Goal: Information Seeking & Learning: Check status

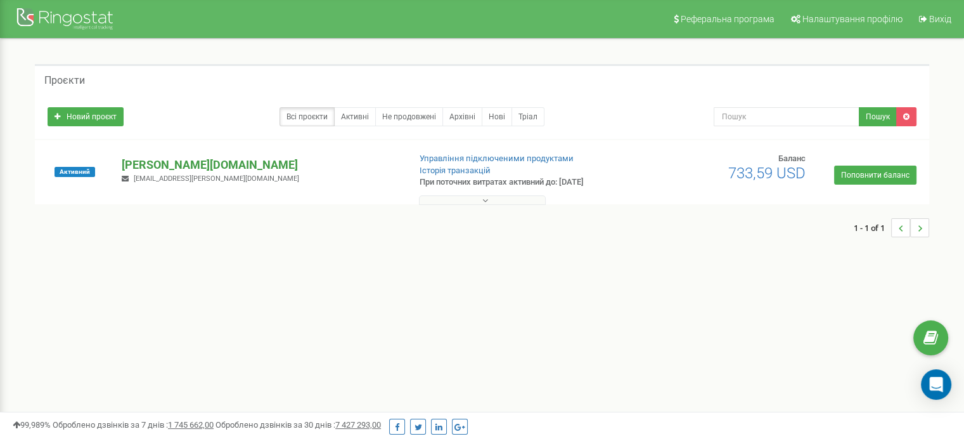
click at [146, 162] on p "[PERSON_NAME][DOMAIN_NAME]" at bounding box center [260, 165] width 277 height 16
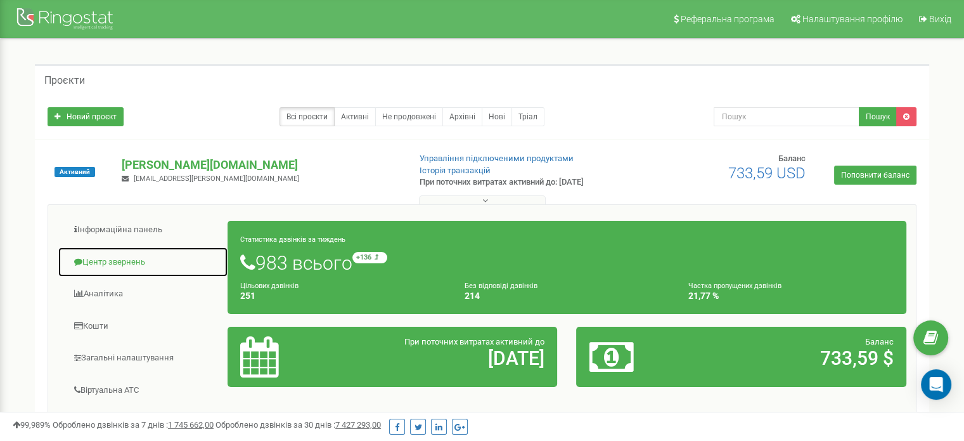
click at [119, 259] on link "Центр звернень" at bounding box center [143, 262] width 171 height 31
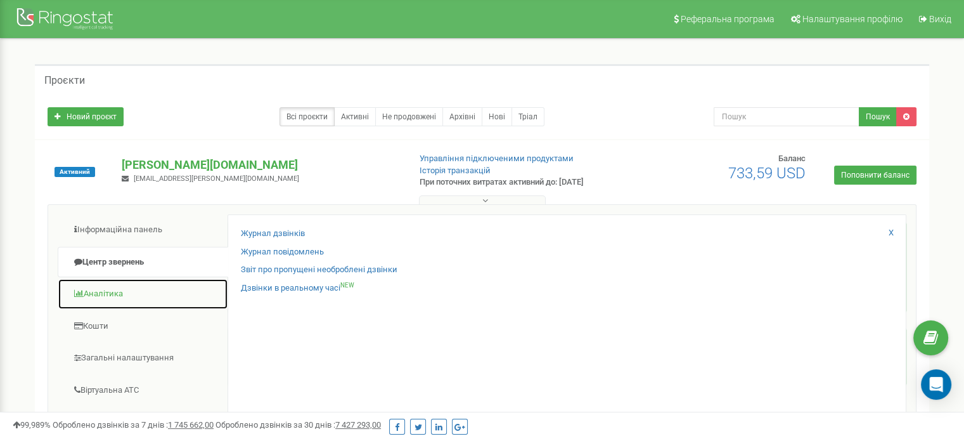
click at [110, 297] on link "Аналiтика" at bounding box center [143, 293] width 171 height 31
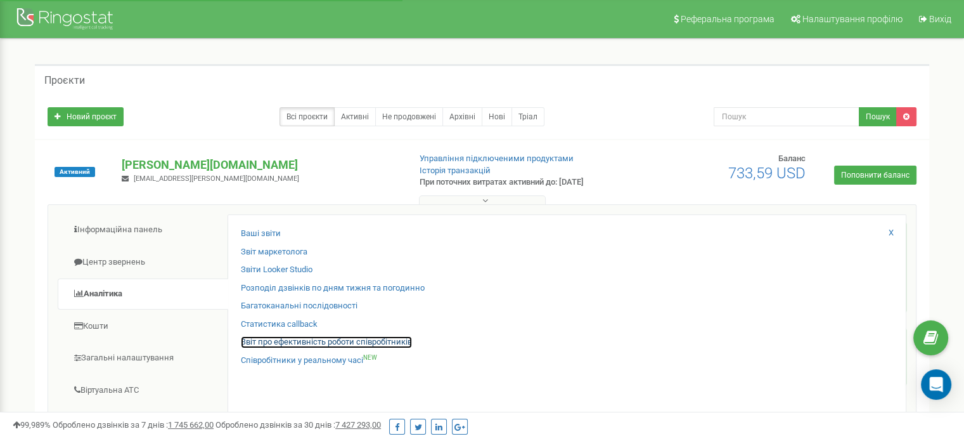
click at [322, 343] on link "Звіт про ефективність роботи співробітників" at bounding box center [326, 342] width 171 height 12
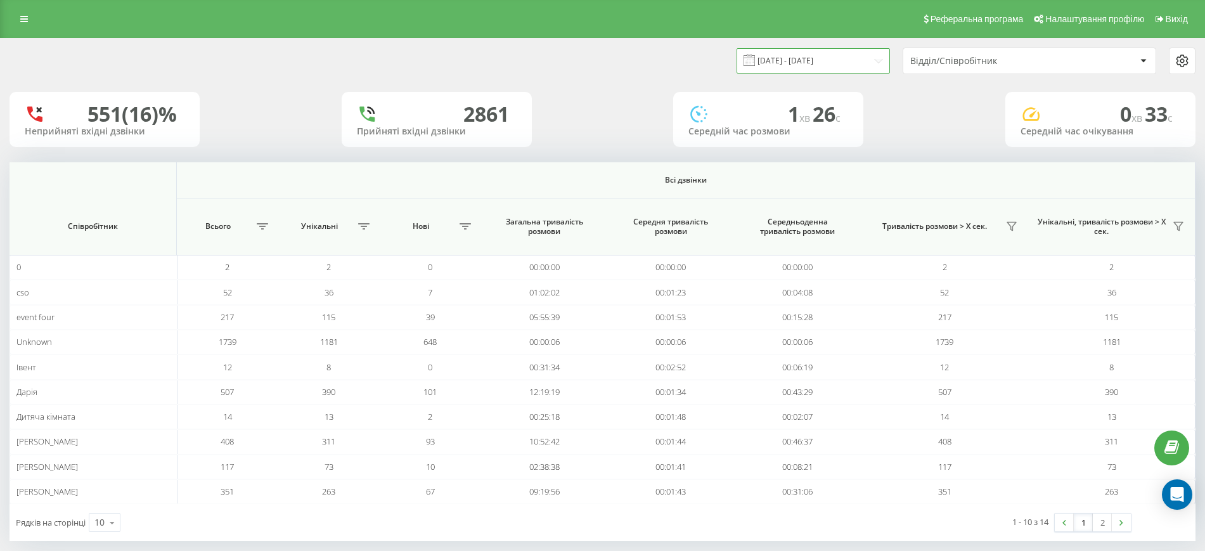
click at [856, 66] on input "[DATE] - [DATE]" at bounding box center [813, 60] width 153 height 25
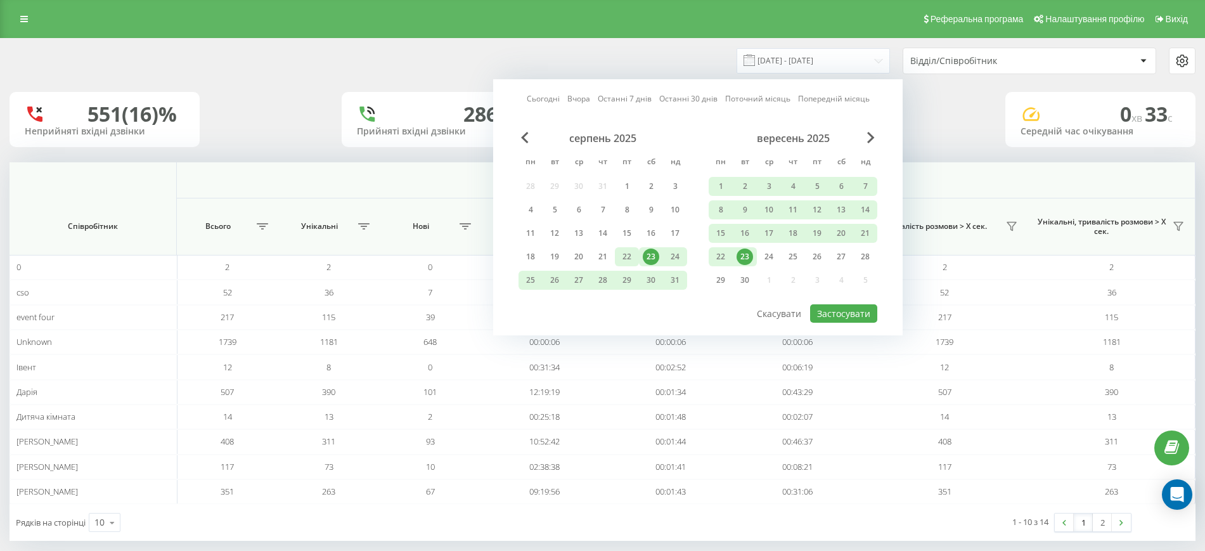
click at [629, 254] on div "22" at bounding box center [627, 256] width 16 height 16
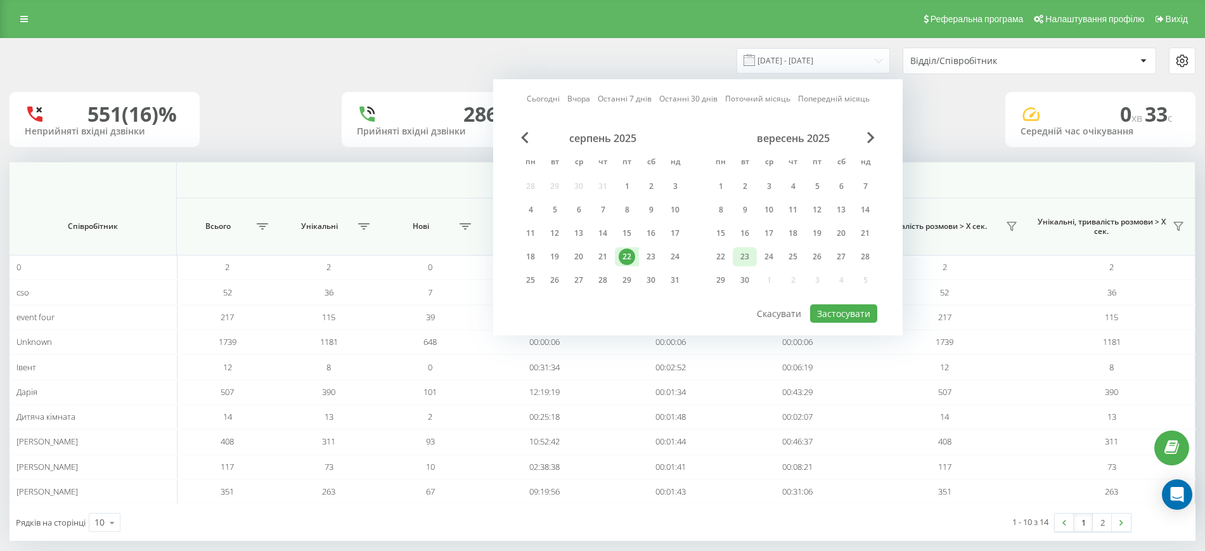
click at [749, 252] on div "23" at bounding box center [745, 256] width 16 height 16
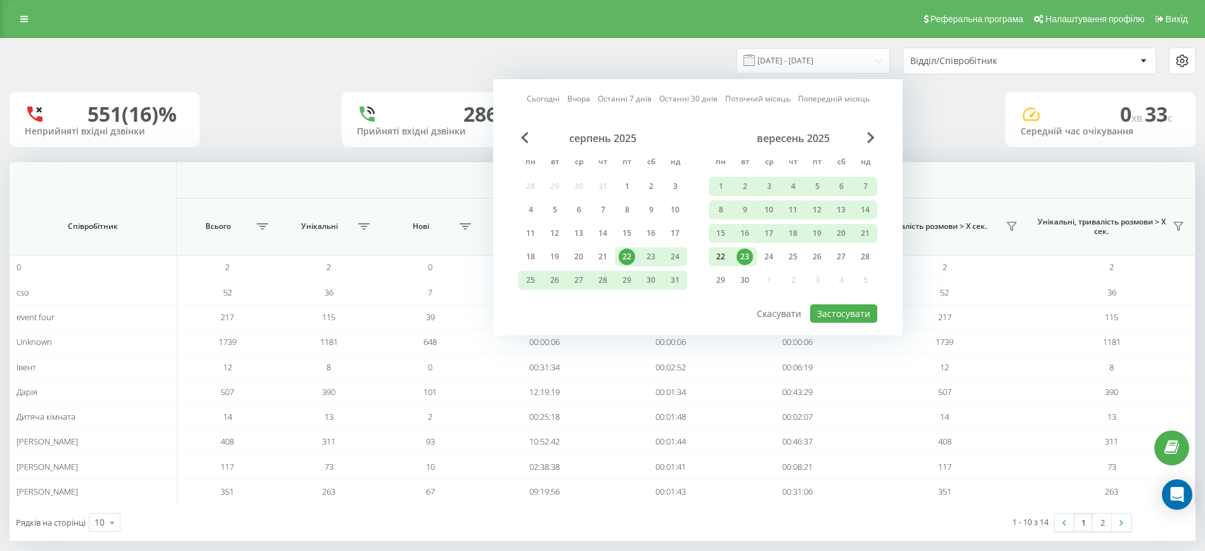
click at [723, 252] on div "22" at bounding box center [720, 256] width 16 height 16
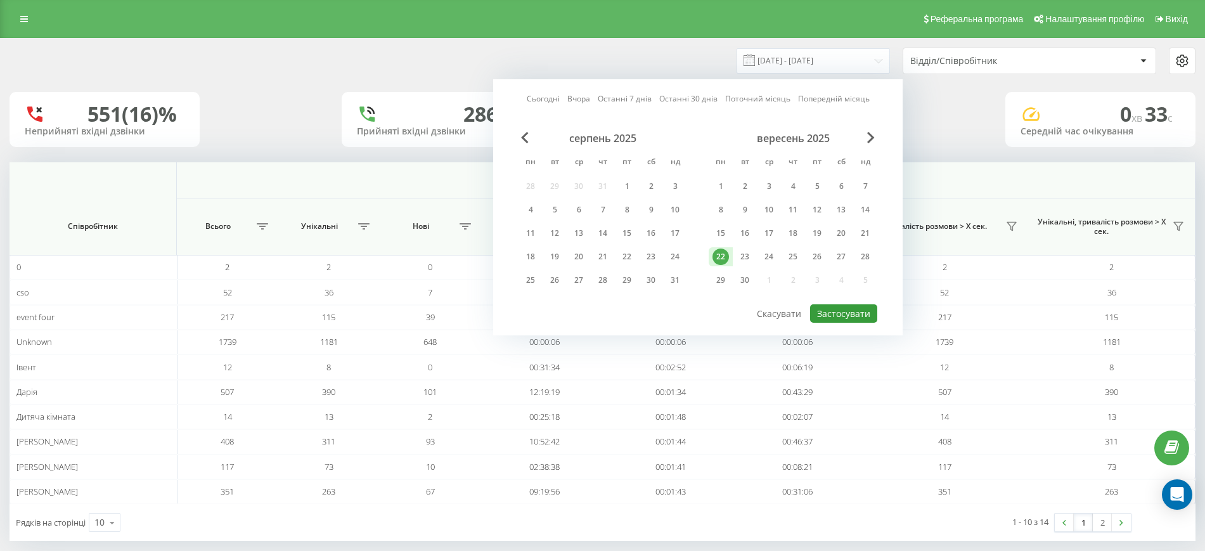
click at [858, 313] on button "Застосувати" at bounding box center [843, 313] width 67 height 18
type input "[DATE] - [DATE]"
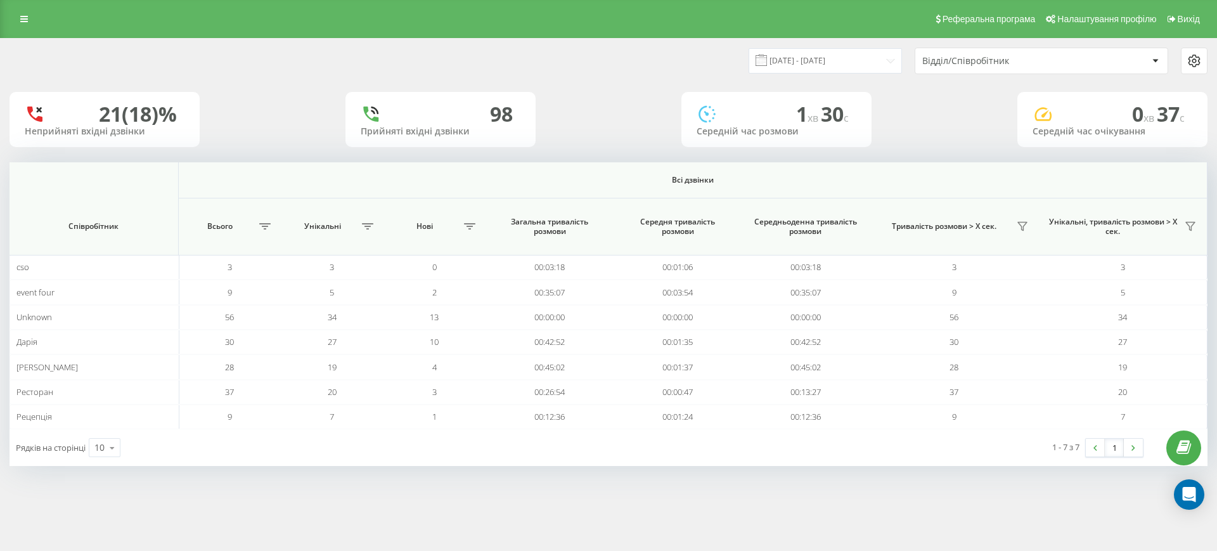
drag, startPoint x: 952, startPoint y: 75, endPoint x: 948, endPoint y: 46, distance: 30.1
click at [948, 46] on div "[DATE] - [DATE] Відділ/Співробітник" at bounding box center [609, 61] width 1216 height 44
click at [948, 56] on div "Відділ/Співробітник" at bounding box center [997, 61] width 151 height 11
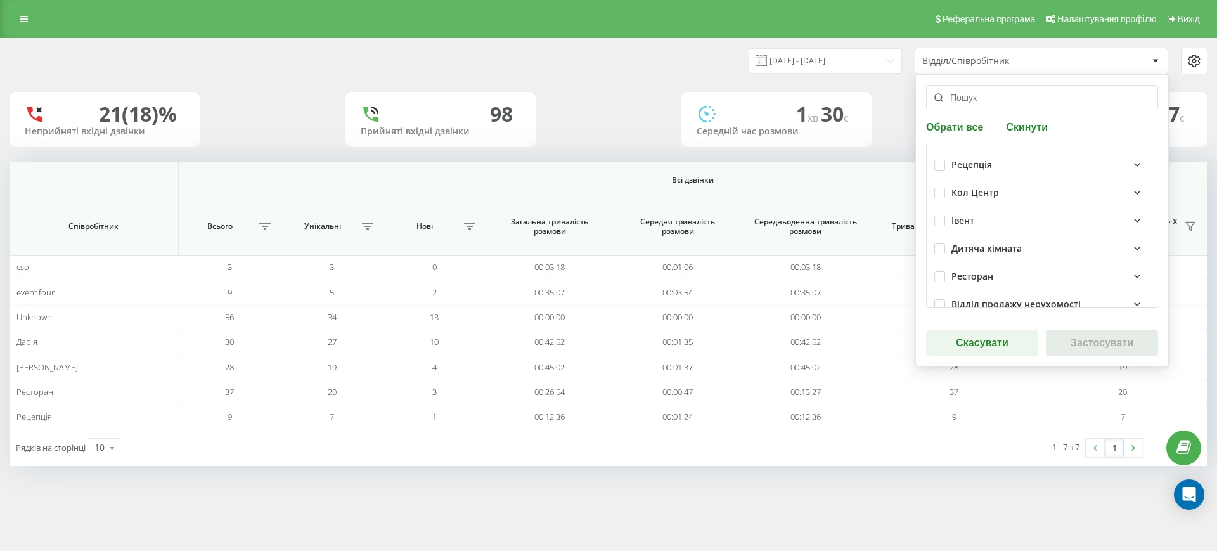
click at [938, 184] on div "Кол Центр" at bounding box center [1042, 193] width 217 height 28
click at [939, 188] on label at bounding box center [939, 188] width 11 height 0
checkbox input "true"
click at [1081, 338] on button "Застосувати" at bounding box center [1102, 342] width 112 height 25
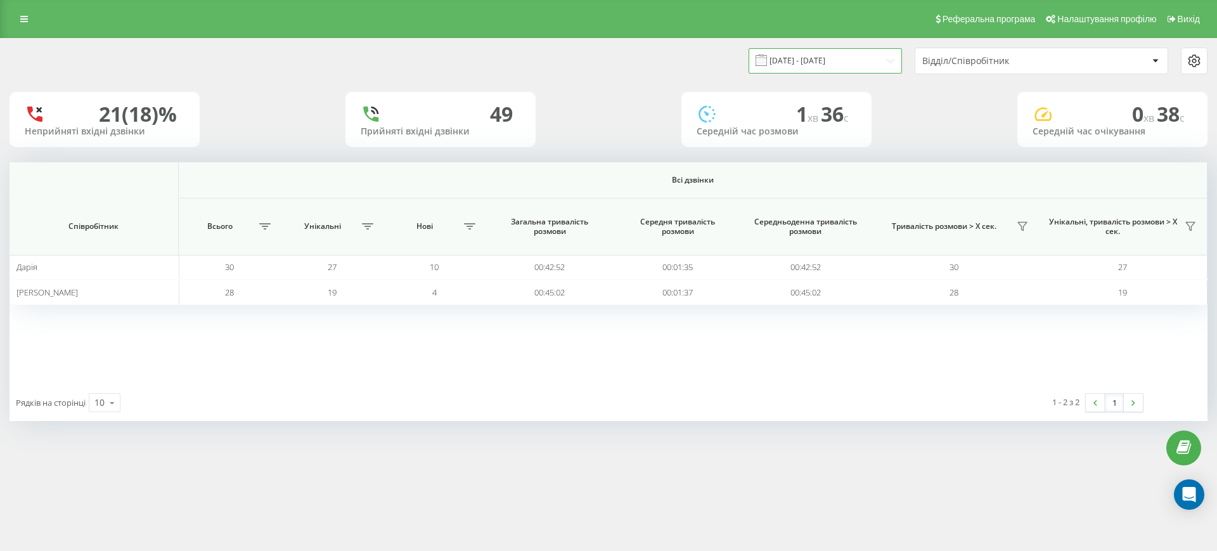
click at [816, 61] on input "[DATE] - [DATE]" at bounding box center [825, 60] width 153 height 25
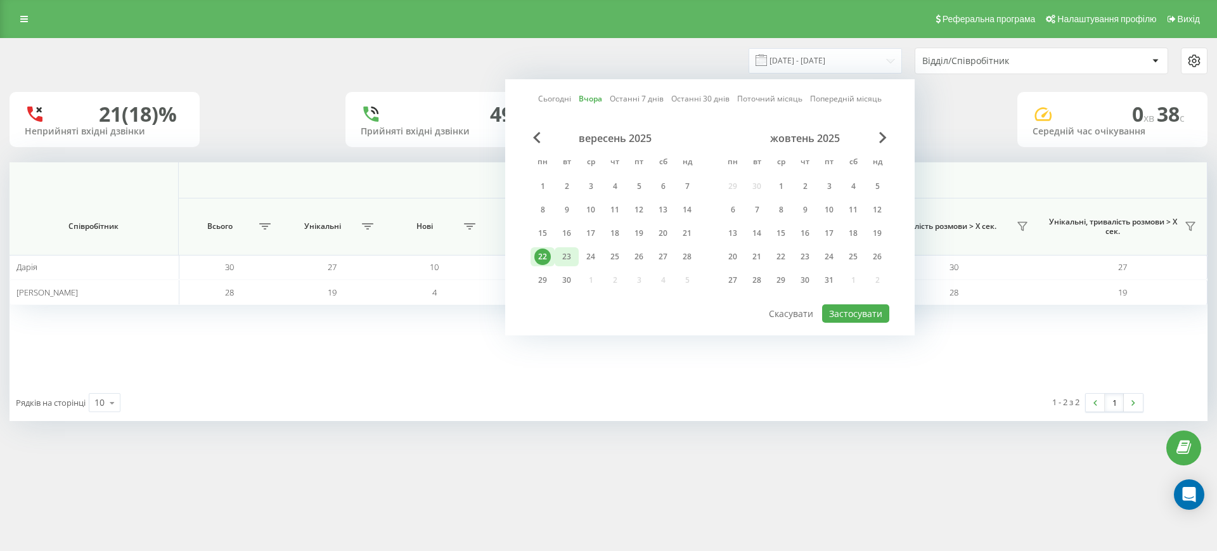
click at [570, 257] on div "23" at bounding box center [566, 256] width 16 height 16
click at [840, 318] on button "Застосувати" at bounding box center [855, 313] width 67 height 18
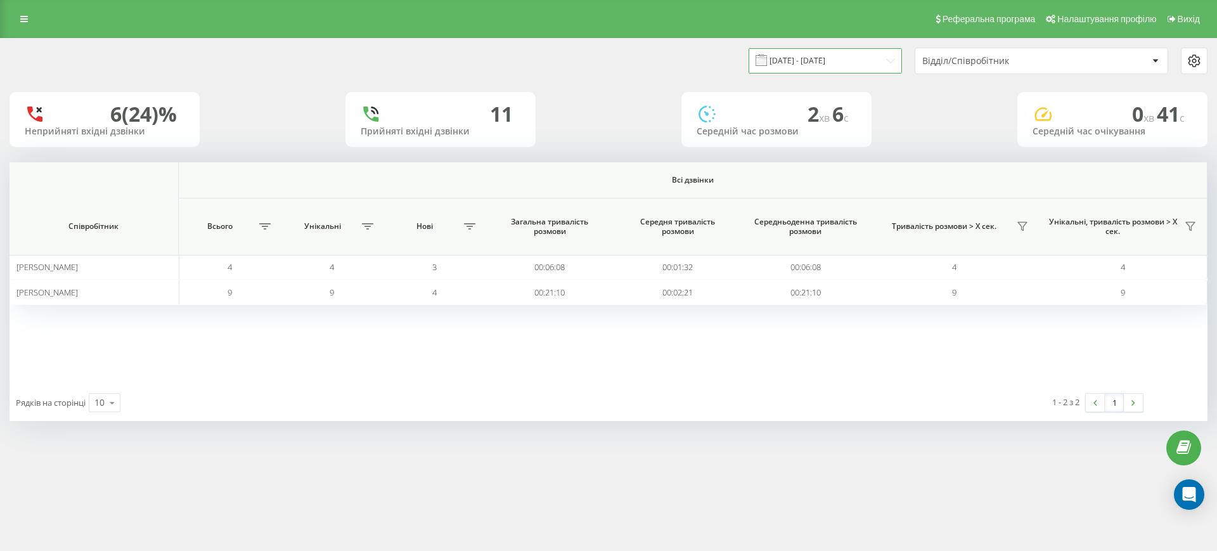
click at [868, 69] on input "[DATE] - [DATE]" at bounding box center [825, 60] width 153 height 25
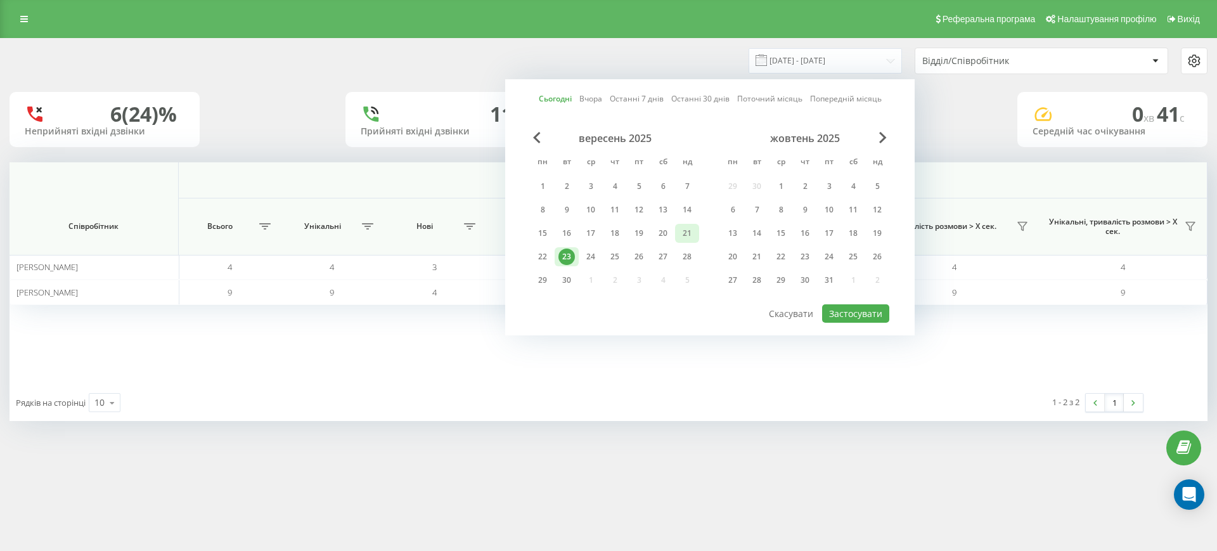
click at [681, 230] on div "21" at bounding box center [687, 233] width 16 height 16
click at [851, 308] on button "Застосувати" at bounding box center [855, 313] width 67 height 18
type input "[DATE] - [DATE]"
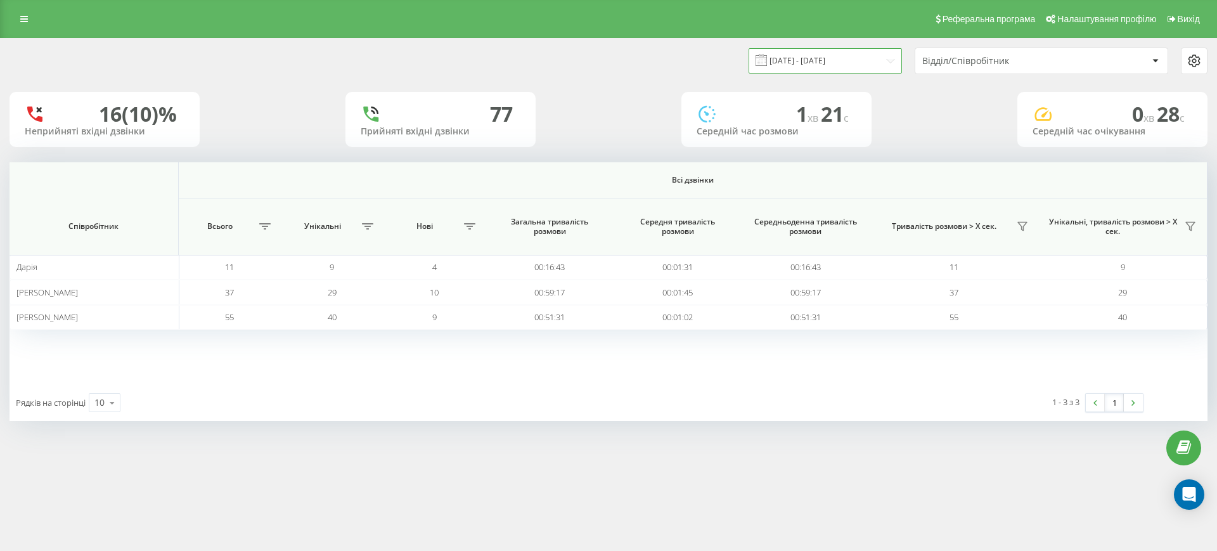
click at [827, 59] on input "[DATE] - [DATE]" at bounding box center [825, 60] width 153 height 25
click at [979, 97] on div "16 (10)% Неприйняті вхідні дзвінки [GEOGRAPHIC_DATA] вхідні дзвінки 1 хв 21 c С…" at bounding box center [609, 119] width 1198 height 55
